Goal: Navigation & Orientation: Find specific page/section

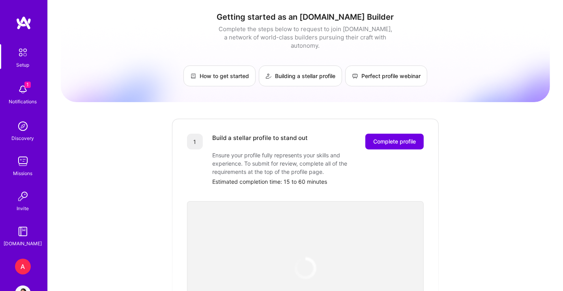
scroll to position [26, 0]
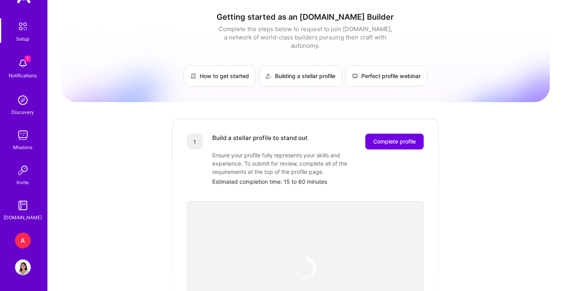
click at [19, 269] on img at bounding box center [23, 267] width 16 height 16
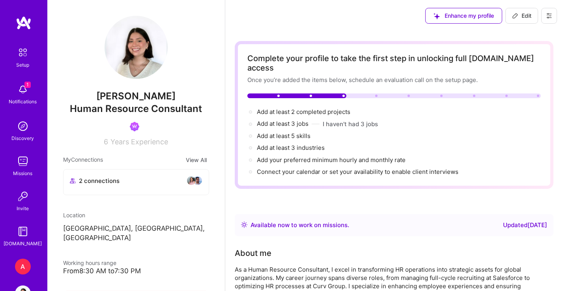
click at [527, 16] on span "Edit" at bounding box center [521, 16] width 19 height 8
select select "US"
select select "Right Now"
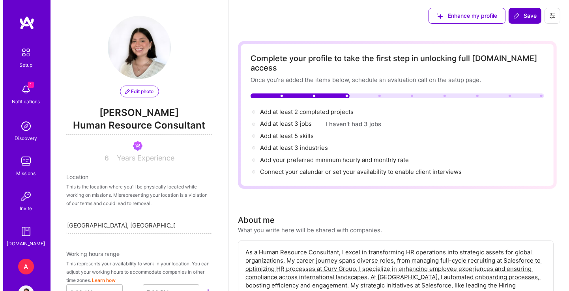
scroll to position [385, 0]
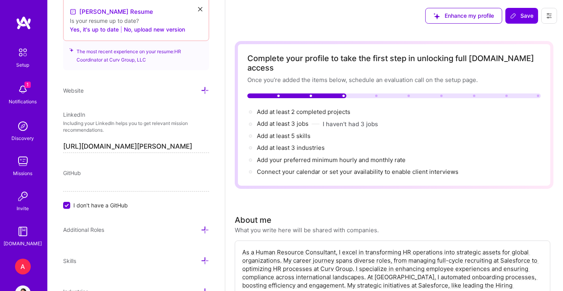
click at [549, 19] on button at bounding box center [549, 16] width 16 height 16
click at [516, 78] on button "Log Out" at bounding box center [527, 74] width 59 height 20
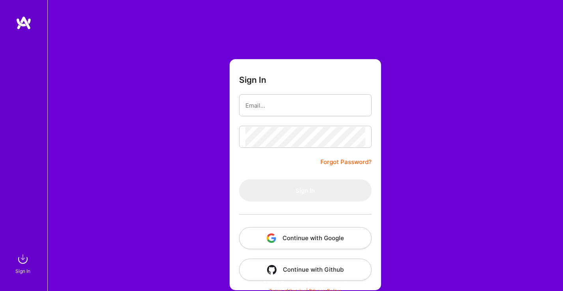
click at [305, 232] on button "Continue with Google" at bounding box center [305, 238] width 132 height 22
